Goal: Find specific page/section

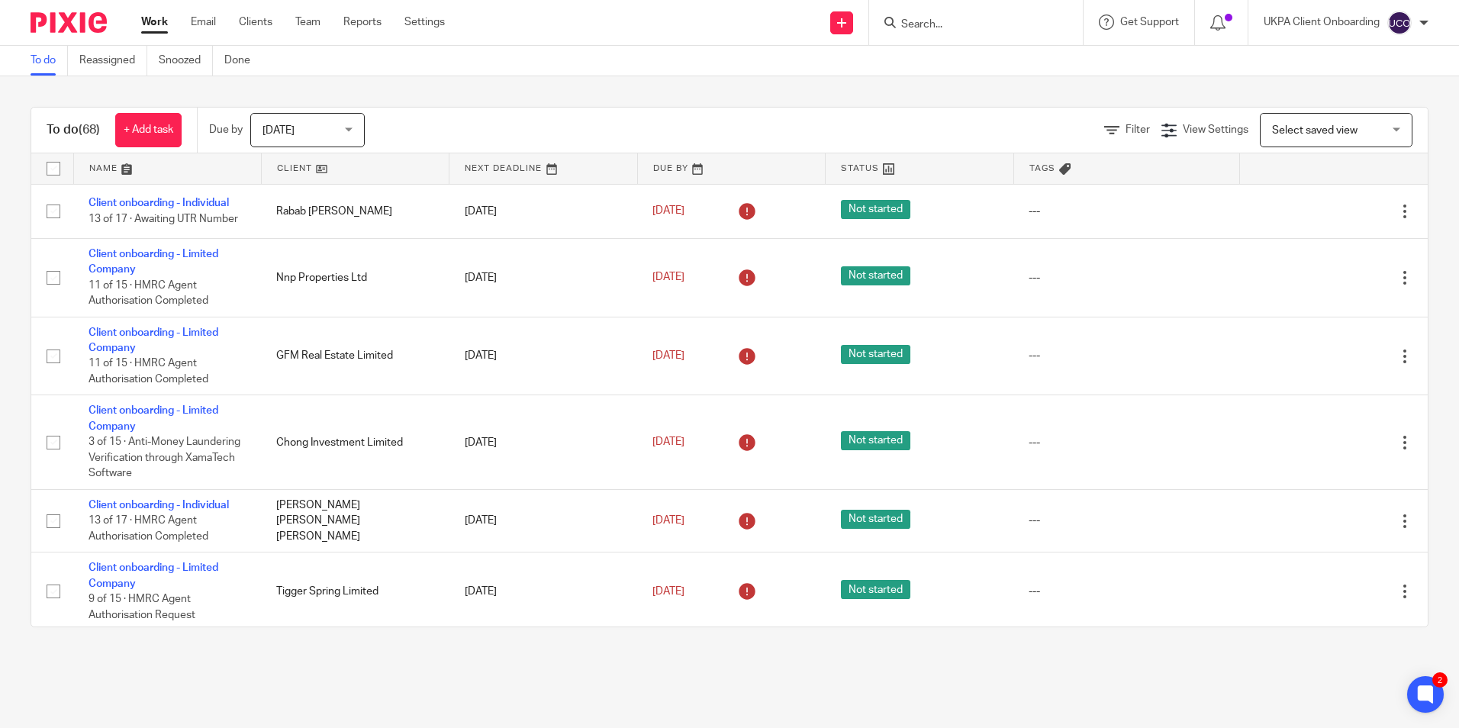
click at [950, 30] on input "Search" at bounding box center [967, 25] width 137 height 14
paste input "[PERSON_NAME][EMAIL_ADDRESS][PERSON_NAME][DOMAIN_NAME]"
click at [902, 22] on input "[PERSON_NAME][EMAIL_ADDRESS][PERSON_NAME][DOMAIN_NAME]" at bounding box center [967, 25] width 137 height 14
click at [1005, 21] on form "[PERSON_NAME][EMAIL_ADDRESS][PERSON_NAME][DOMAIN_NAME]" at bounding box center [980, 22] width 162 height 19
drag, startPoint x: 1005, startPoint y: 22, endPoint x: 928, endPoint y: 24, distance: 77.1
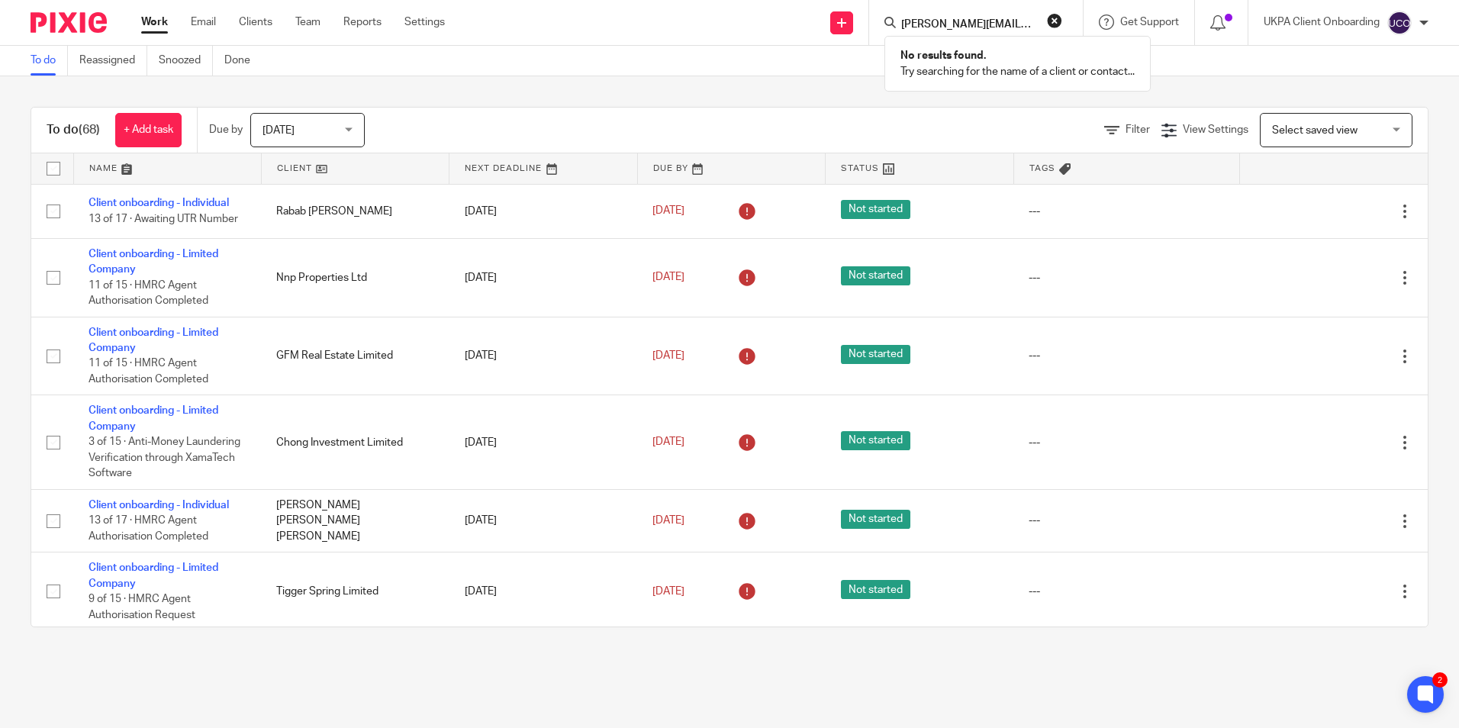
click at [928, 24] on input "[PERSON_NAME][EMAIL_ADDRESS][PERSON_NAME][DOMAIN_NAME]" at bounding box center [967, 25] width 137 height 14
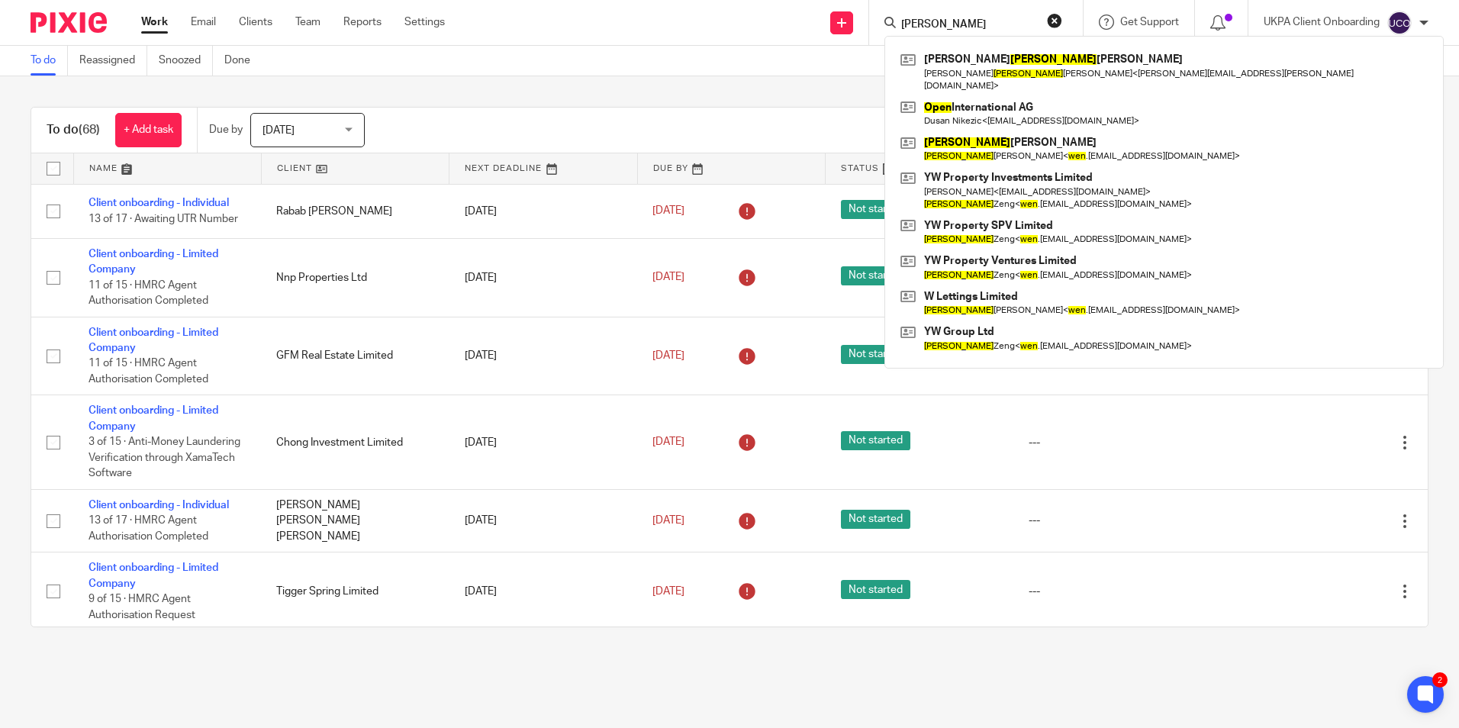
drag, startPoint x: 940, startPoint y: 27, endPoint x: 882, endPoint y: 24, distance: 58.0
click at [882, 24] on div "[PERSON_NAME] [PERSON_NAME] [PERSON_NAME] [PERSON_NAME] < [PERSON_NAME][EMAIL_A…" at bounding box center [976, 22] width 214 height 45
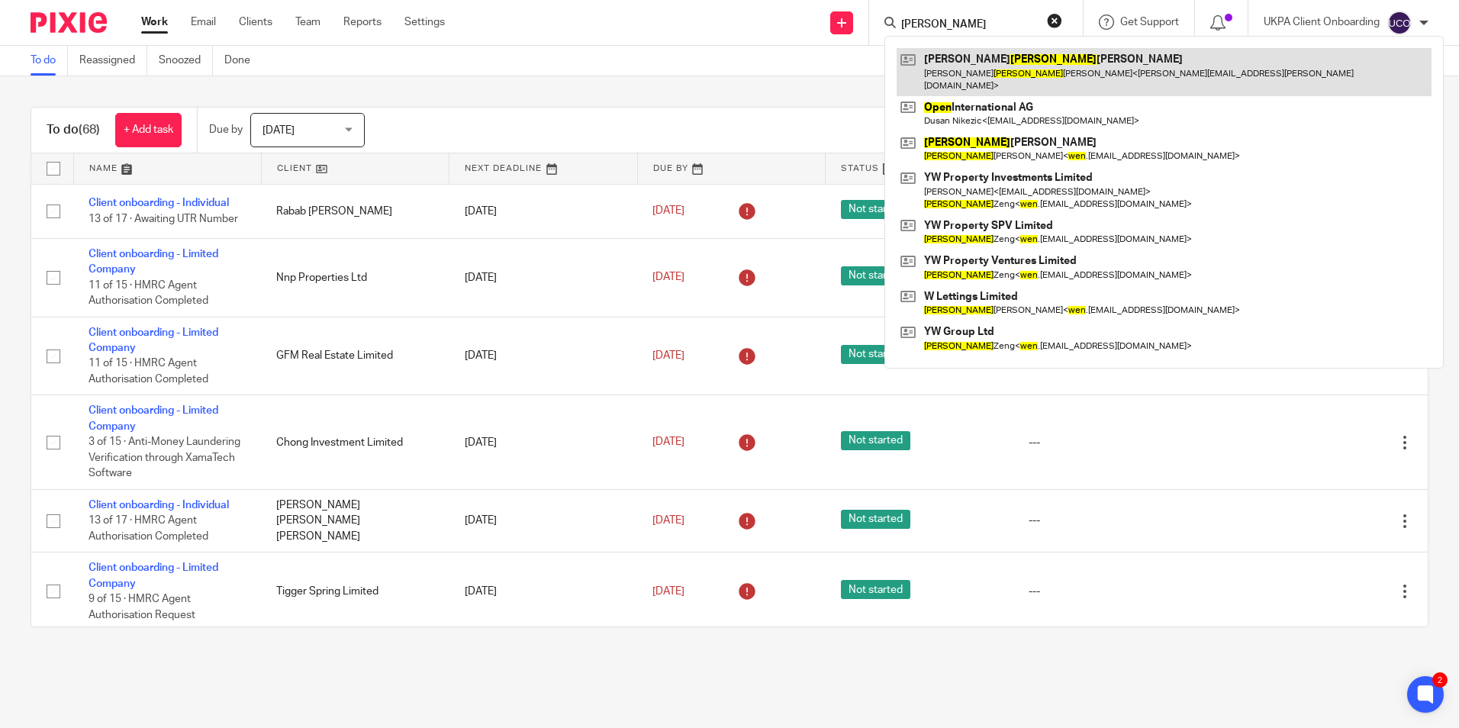
paste input "7538122981"
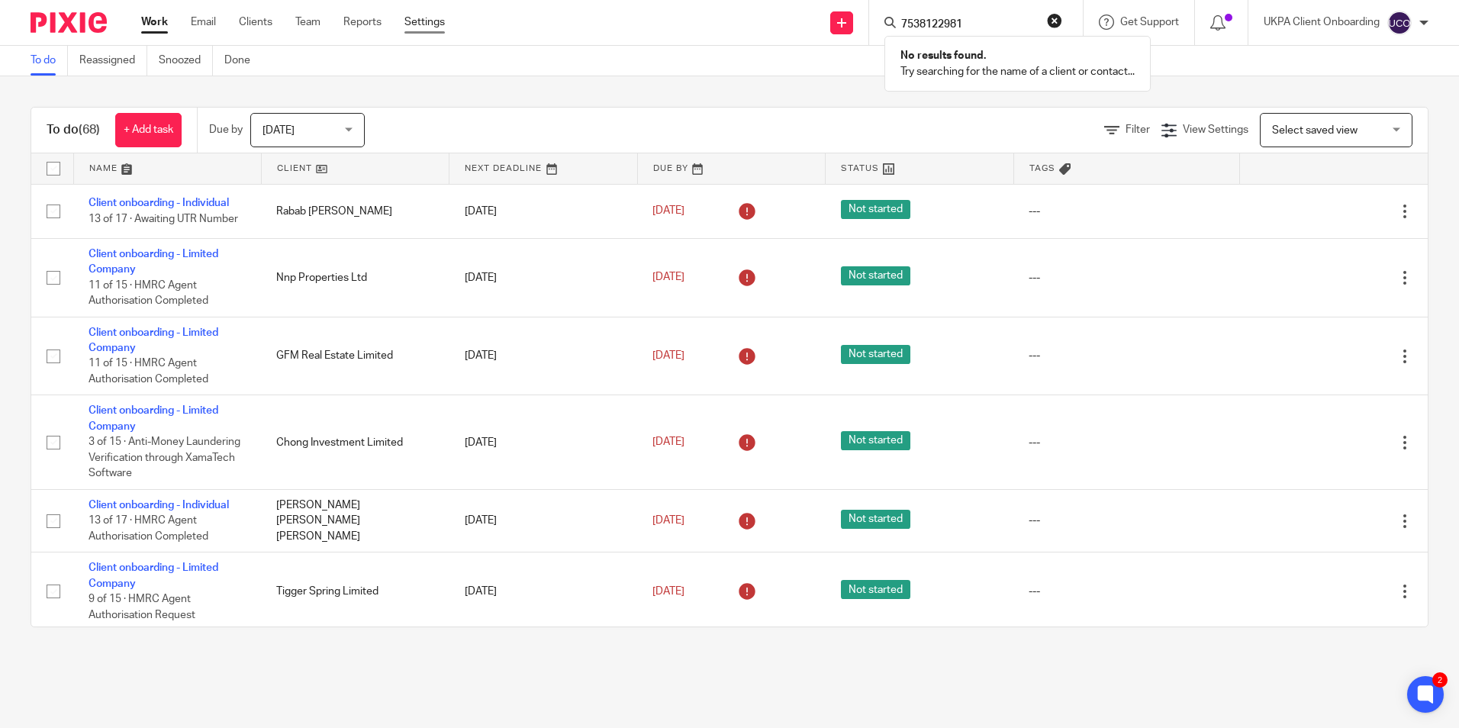
type input "7538122981"
click at [434, 18] on link "Settings" at bounding box center [424, 21] width 40 height 15
